Goal: Find specific page/section: Find specific page/section

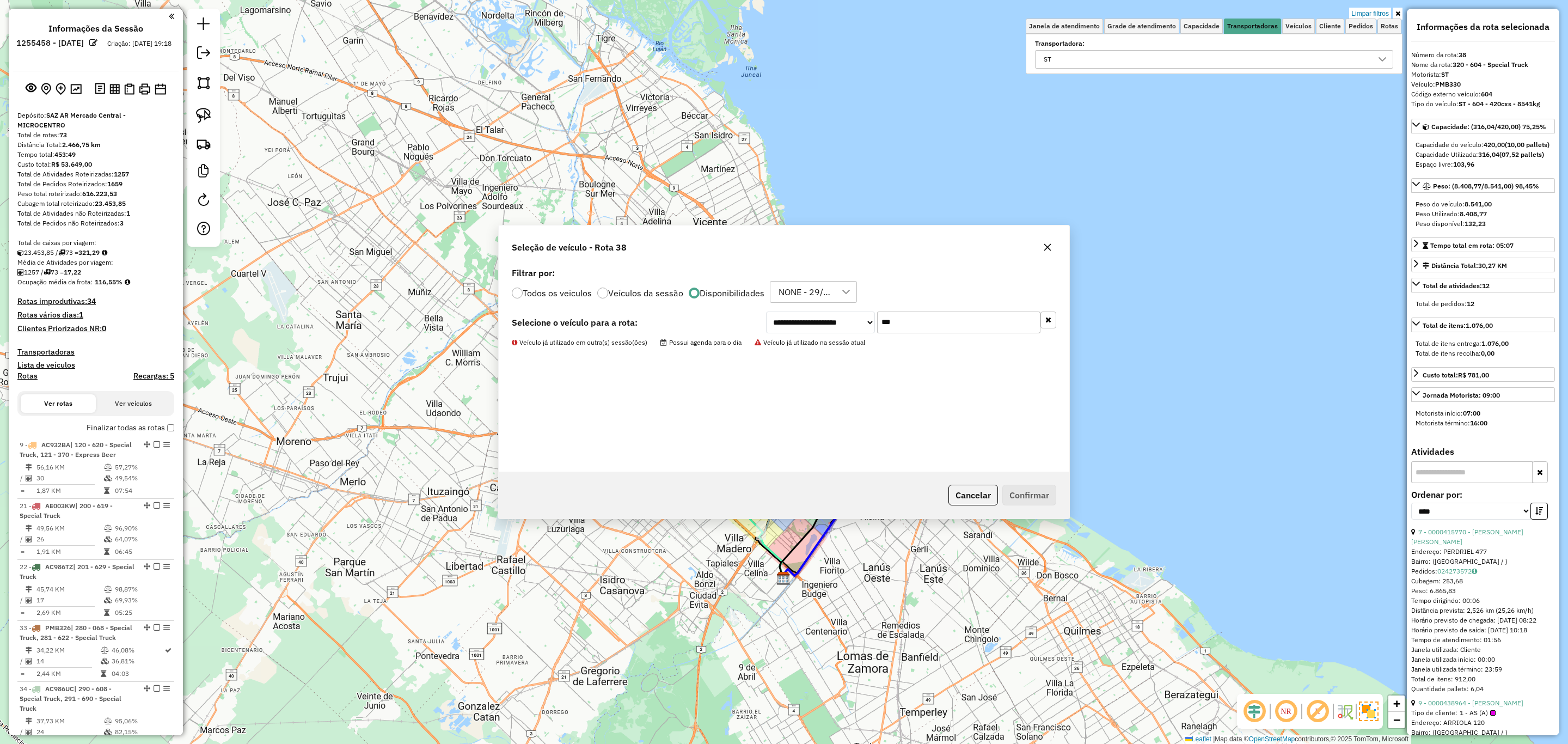
select select "*********"
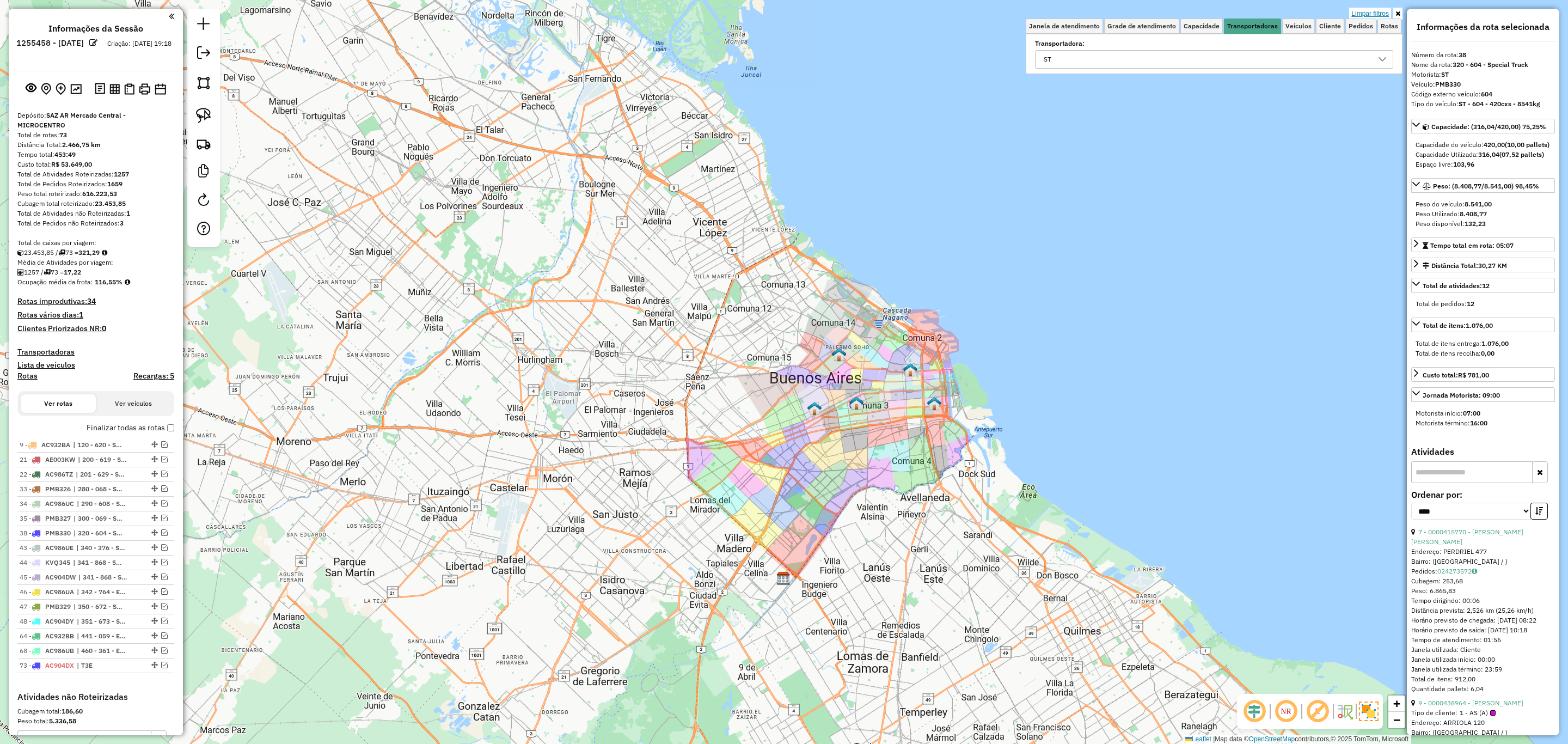
click at [1364, 10] on link "Limpar filtros" at bounding box center [1370, 14] width 42 height 12
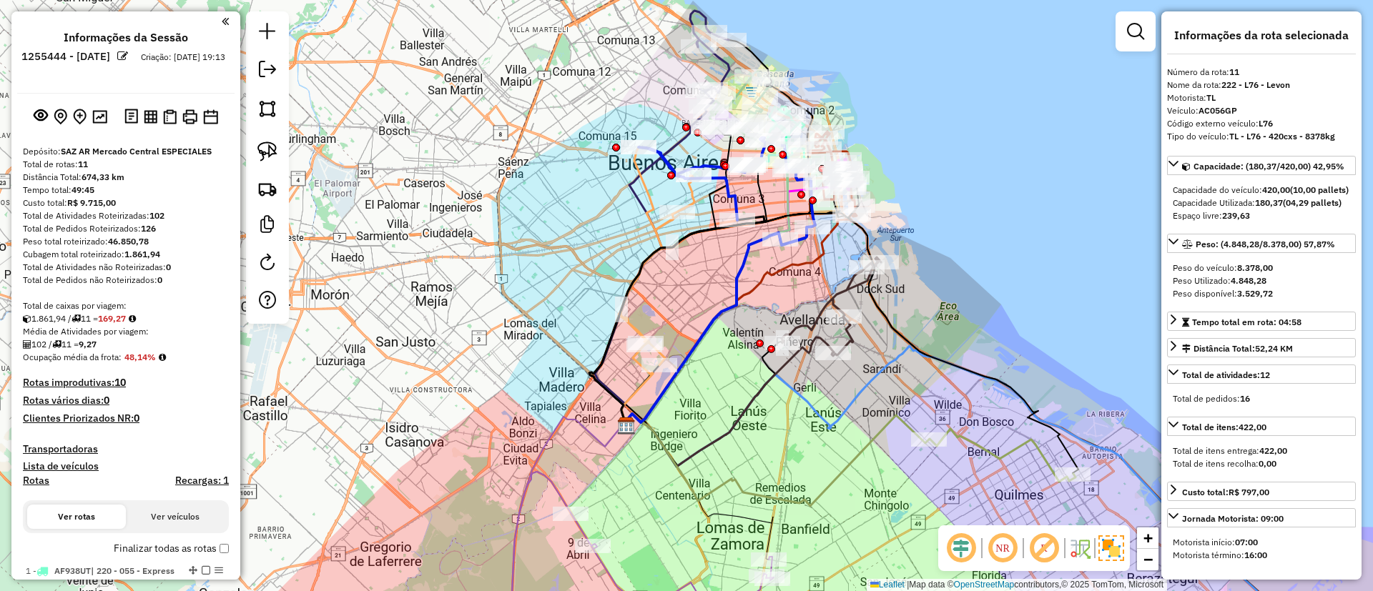
select select "*********"
